Goal: Obtain resource: Download file/media

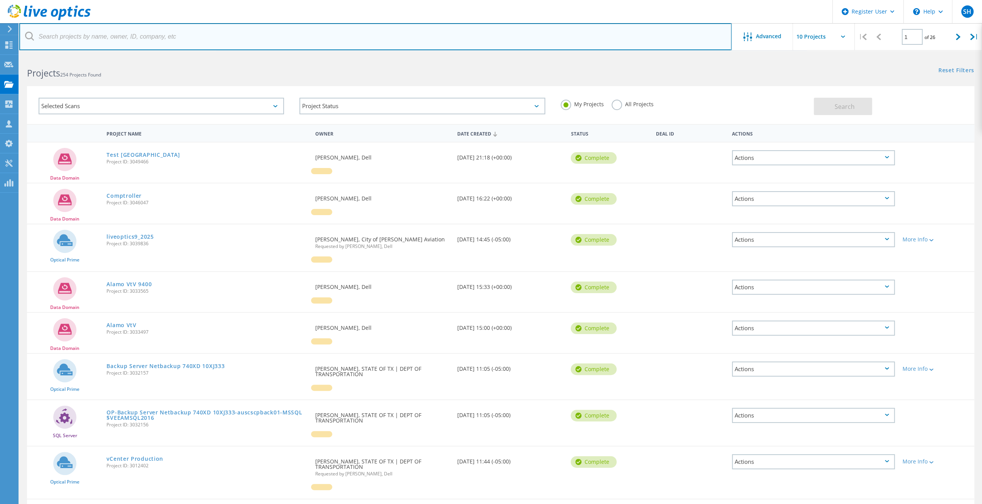
click at [145, 42] on input "text" at bounding box center [375, 36] width 712 height 27
type input "2602146"
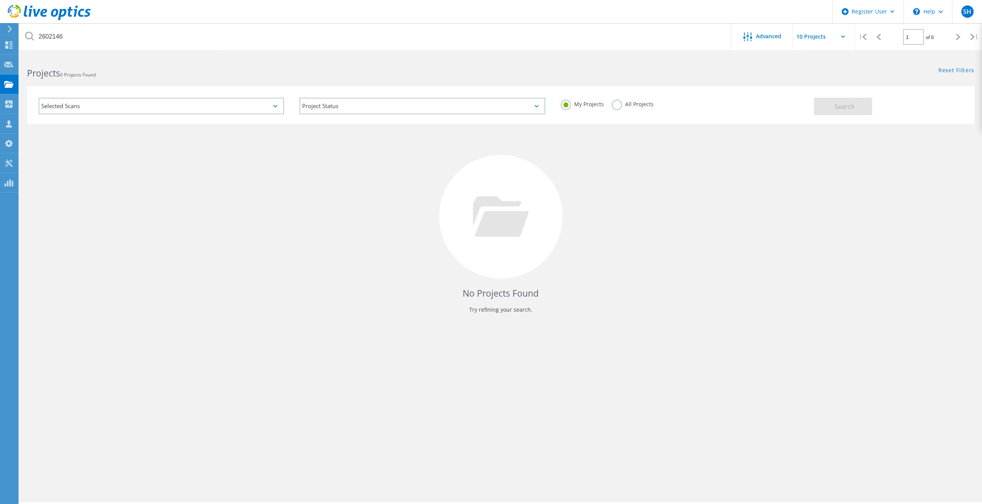
click at [616, 107] on label "All Projects" at bounding box center [633, 103] width 42 height 7
click at [0, 0] on input "All Projects" at bounding box center [0, 0] width 0 height 0
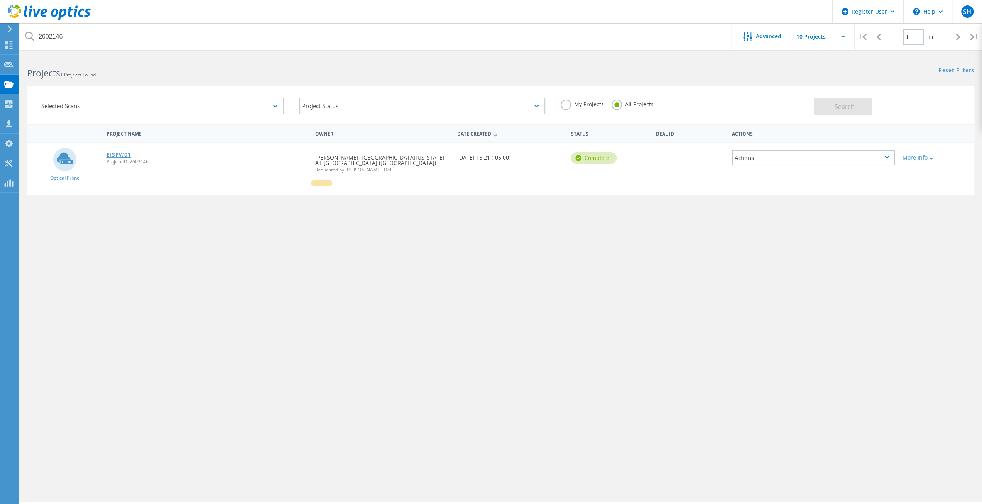
click at [119, 157] on link "EISPW01" at bounding box center [119, 154] width 24 height 5
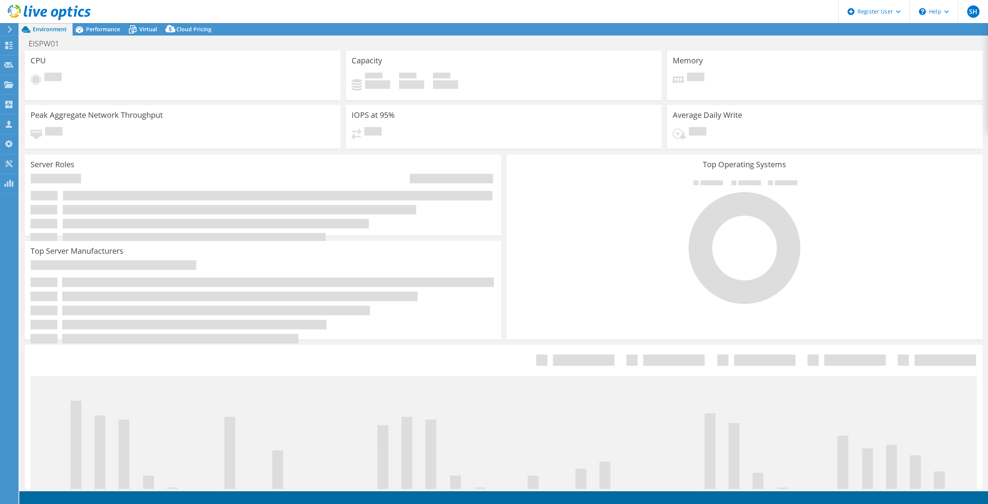
select select "USD"
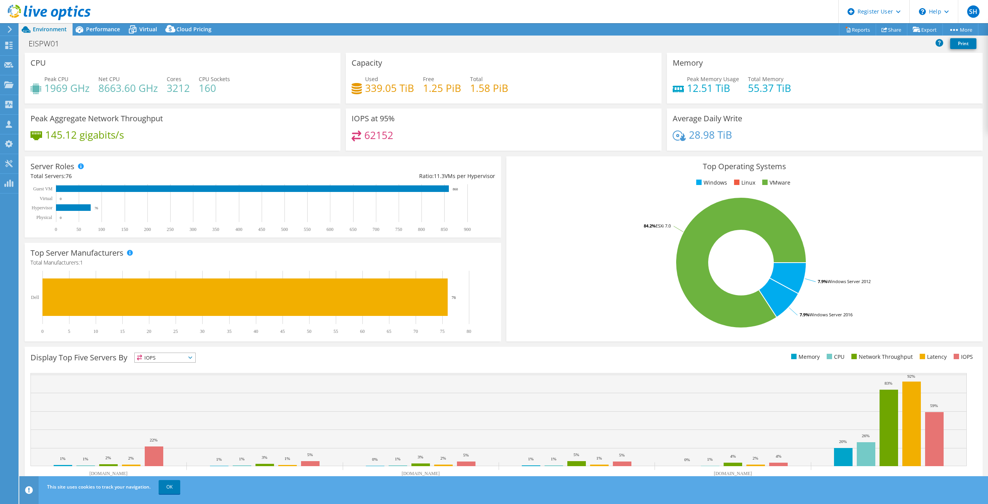
click at [8, 32] on use at bounding box center [10, 29] width 4 height 7
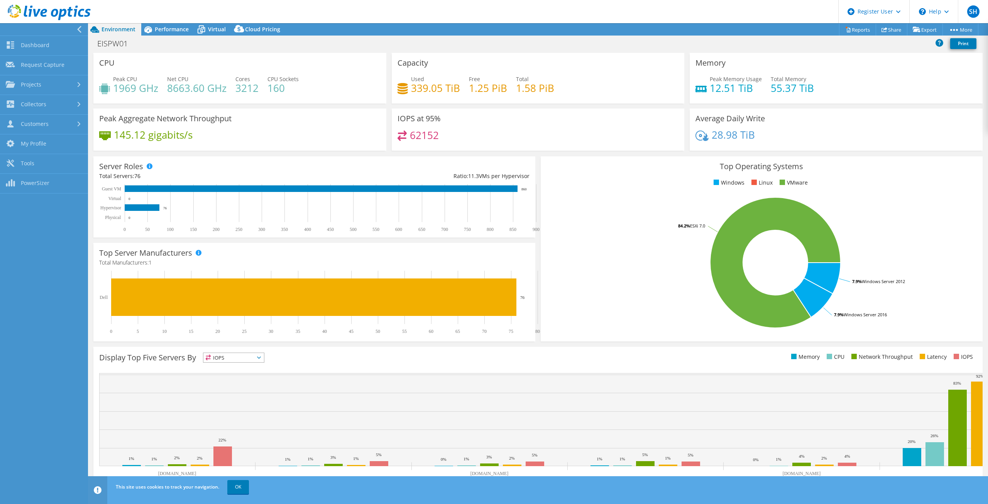
click at [76, 29] on icon at bounding box center [79, 29] width 6 height 7
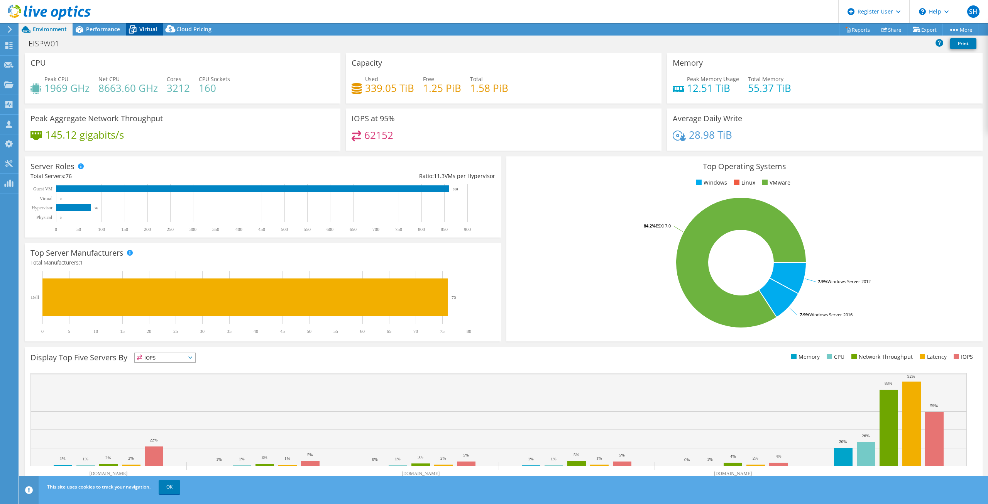
click at [145, 29] on span "Virtual" at bounding box center [148, 28] width 18 height 7
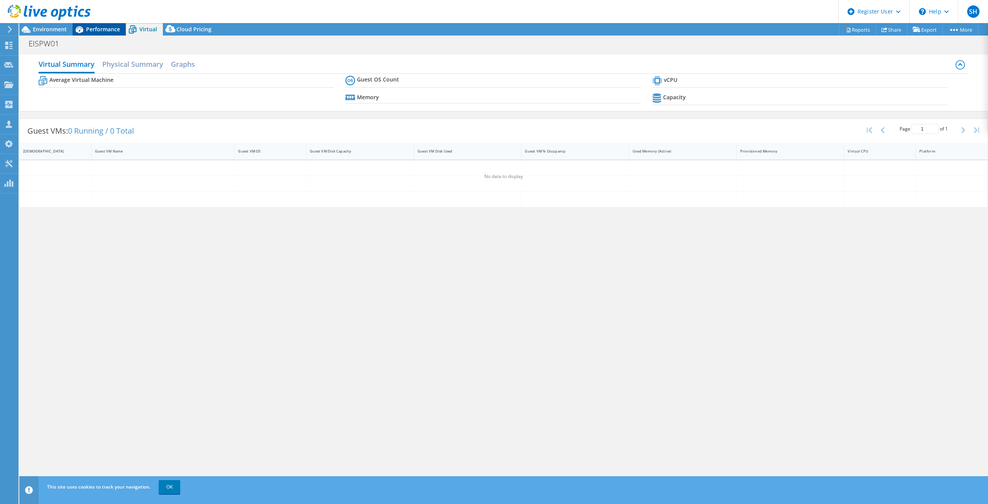
click at [102, 28] on span "Performance" at bounding box center [103, 28] width 34 height 7
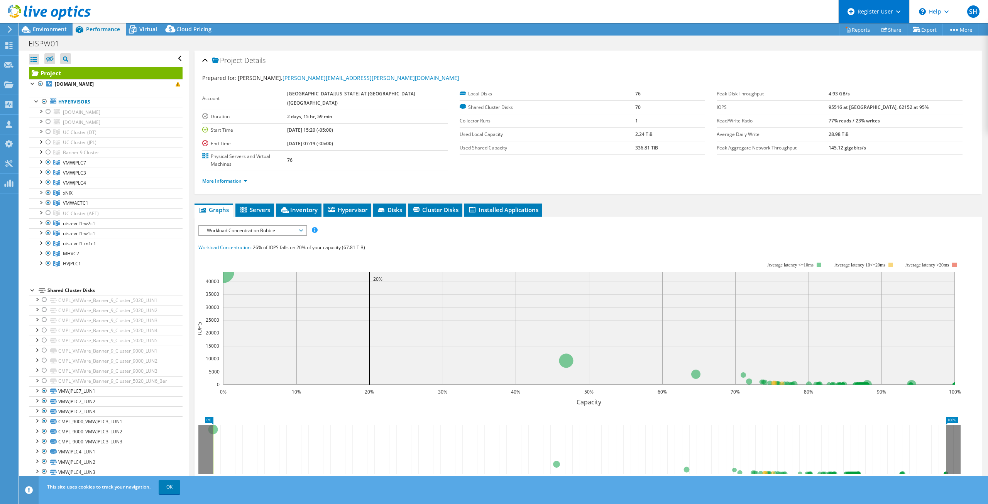
click at [849, 22] on div "Register User" at bounding box center [873, 11] width 71 height 23
click at [824, 43] on div "EISPW01 Print" at bounding box center [503, 43] width 969 height 14
click at [859, 27] on link "Reports" at bounding box center [857, 30] width 37 height 12
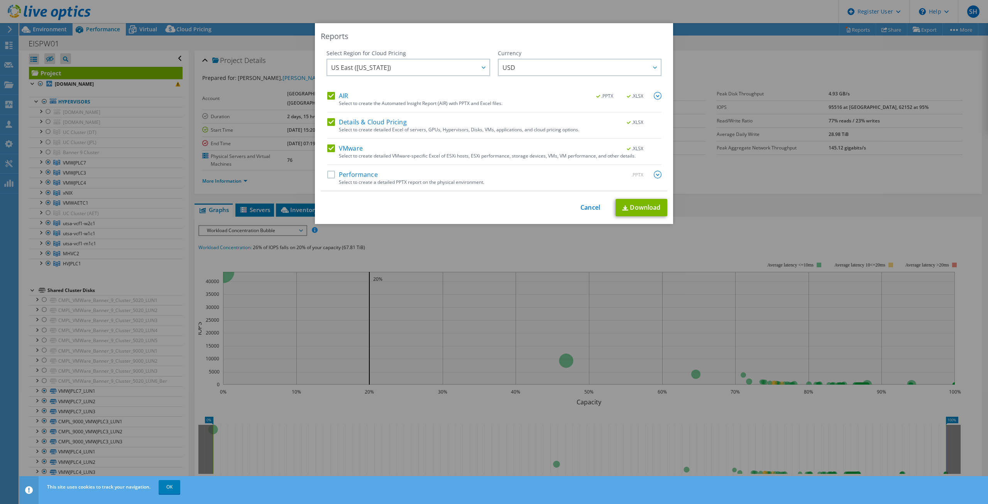
click at [328, 122] on label "Details & Cloud Pricing" at bounding box center [367, 122] width 80 height 8
click at [0, 0] on input "Details & Cloud Pricing" at bounding box center [0, 0] width 0 height 0
click at [643, 212] on link "Download" at bounding box center [642, 207] width 52 height 17
click at [565, 233] on div "Reports Select Region for Cloud Pricing Asia Pacific (Hong Kong) Asia Pacific (…" at bounding box center [494, 251] width 988 height 457
